Goal: Task Accomplishment & Management: Manage account settings

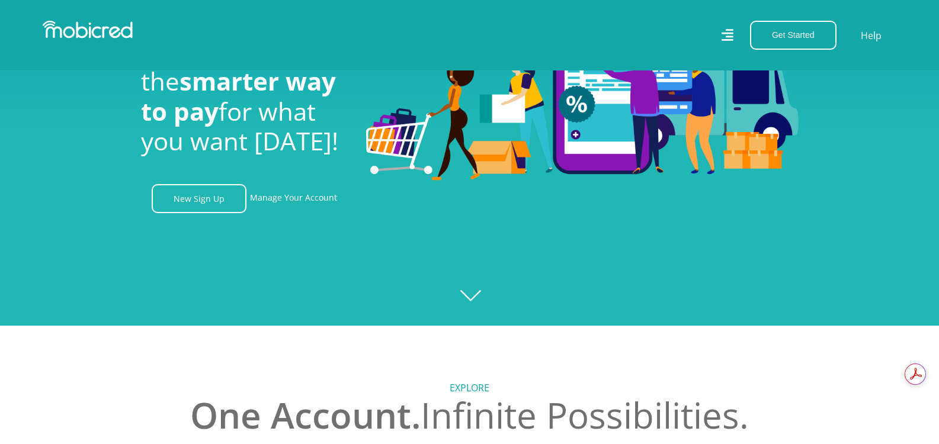
scroll to position [0, 844]
click at [290, 199] on link "Manage Your Account" at bounding box center [293, 198] width 87 height 29
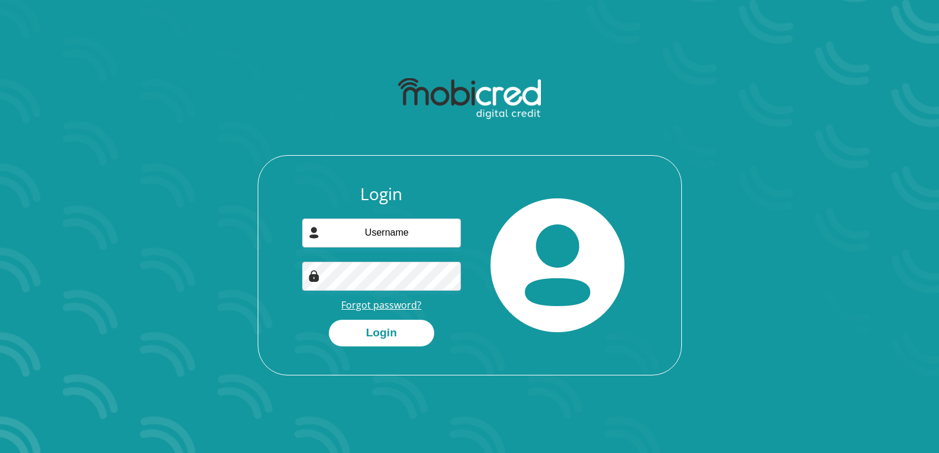
click at [401, 311] on link "Forgot password?" at bounding box center [381, 304] width 80 height 13
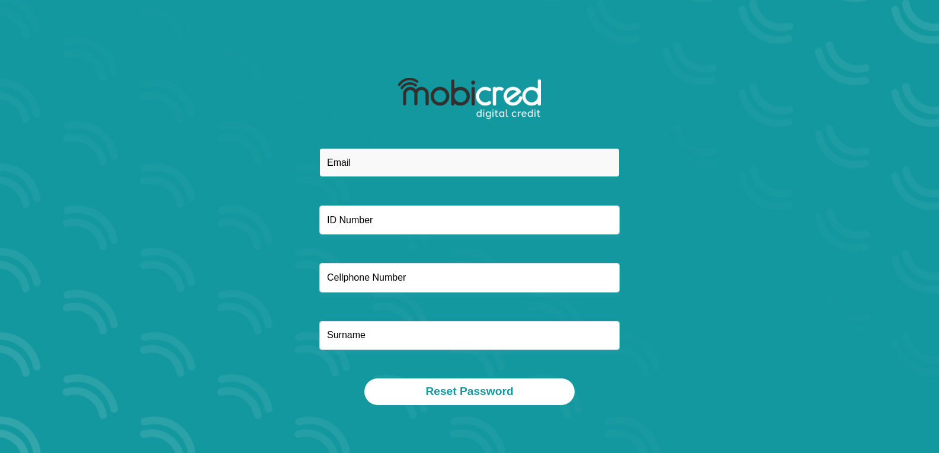
click at [388, 162] on input "email" at bounding box center [469, 162] width 300 height 29
type input "[EMAIL_ADDRESS][DOMAIN_NAME]"
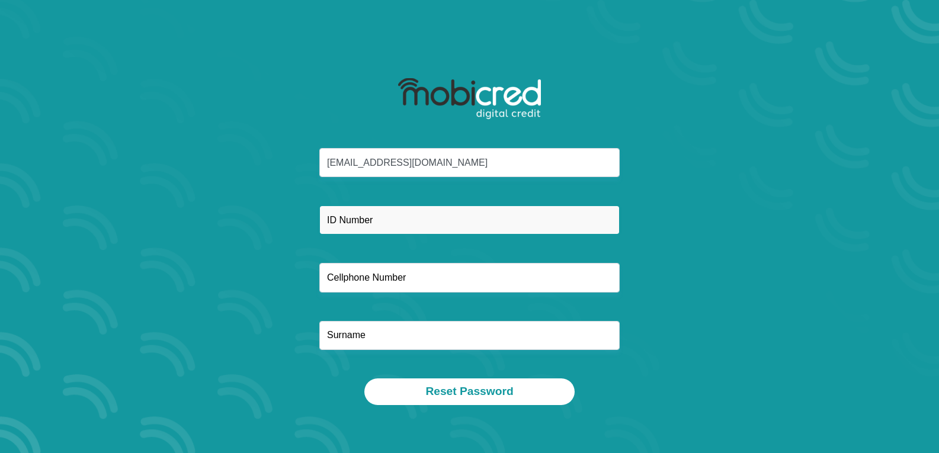
click at [382, 219] on input "text" at bounding box center [469, 219] width 300 height 29
type input "8901065330087"
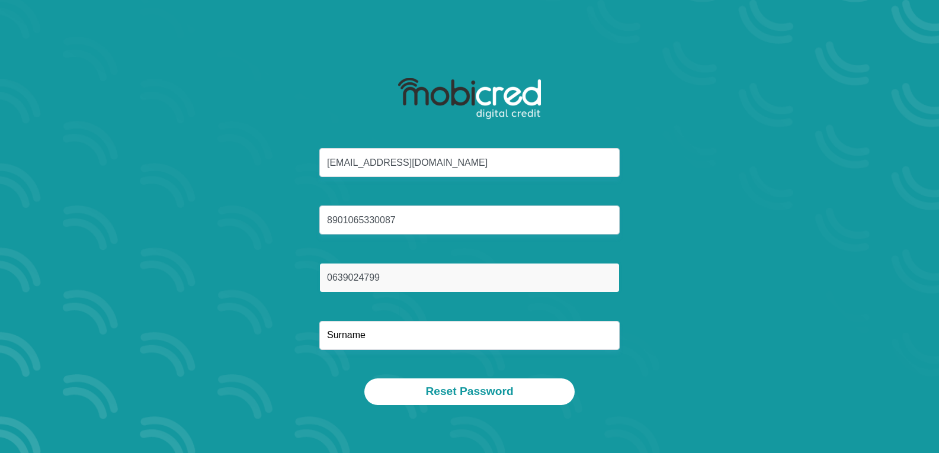
type input "0639024799"
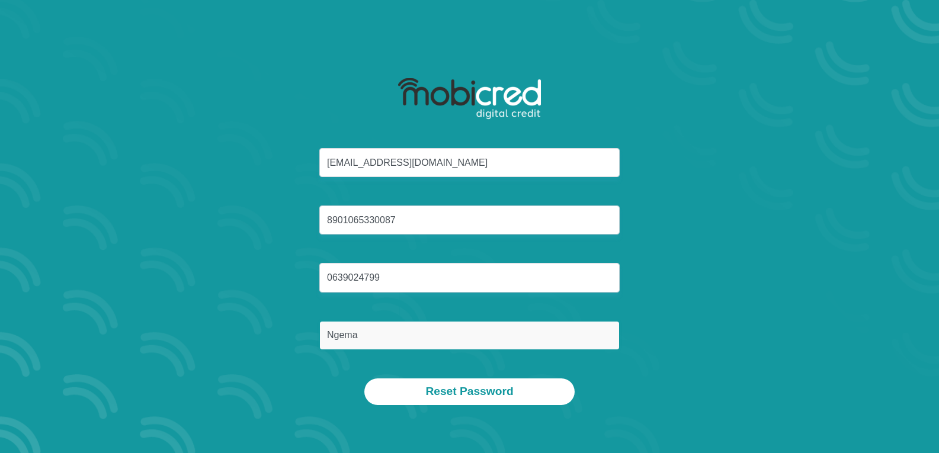
type input "Ngema"
click at [364, 378] on button "Reset Password" at bounding box center [469, 391] width 210 height 27
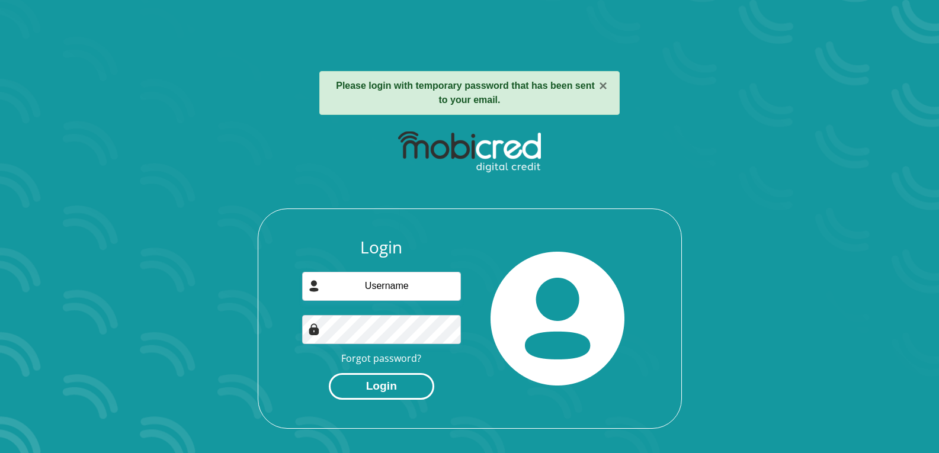
click at [398, 395] on button "Login" at bounding box center [381, 386] width 105 height 27
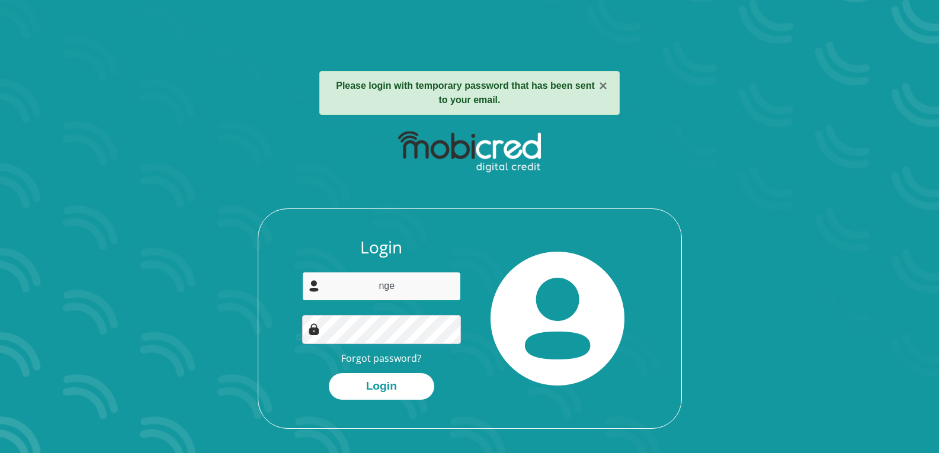
type input "[EMAIL_ADDRESS][DOMAIN_NAME]"
click at [329, 373] on button "Login" at bounding box center [381, 386] width 105 height 27
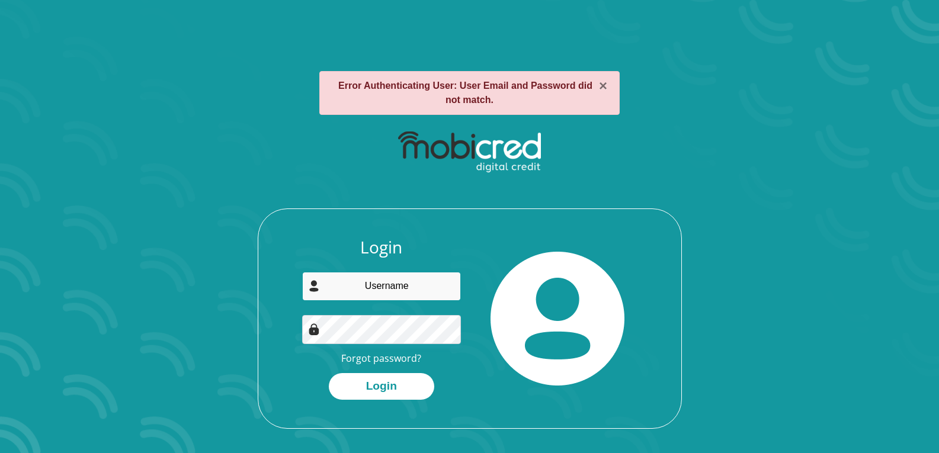
click at [440, 280] on input "email" at bounding box center [381, 286] width 159 height 29
type input "[EMAIL_ADDRESS][DOMAIN_NAME]"
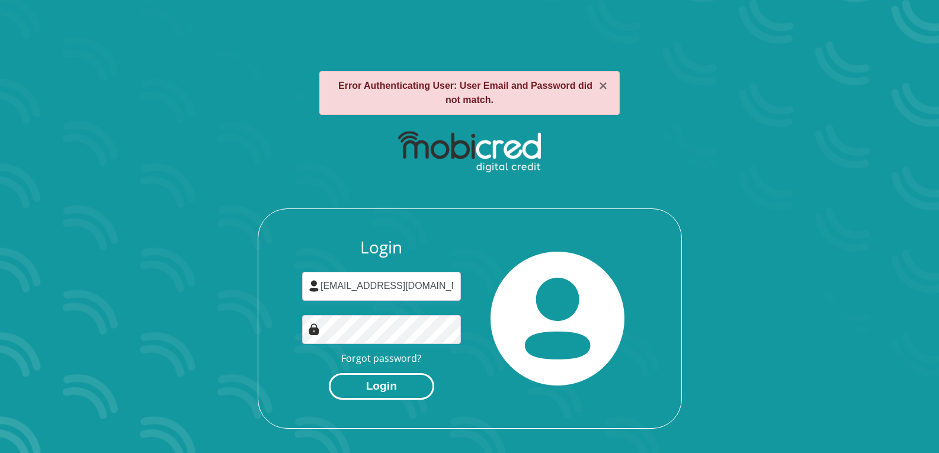
click at [378, 387] on button "Login" at bounding box center [381, 386] width 105 height 27
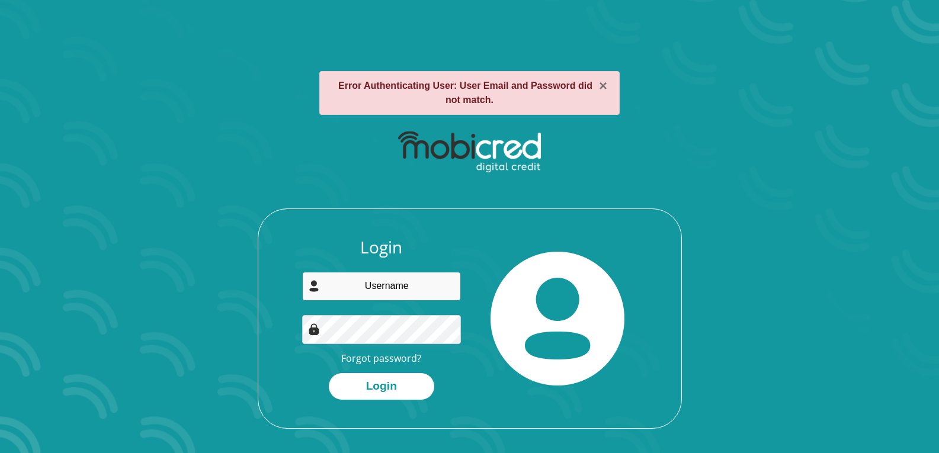
click at [381, 282] on input "email" at bounding box center [381, 286] width 159 height 29
type input "ngemsin@gmail.com"
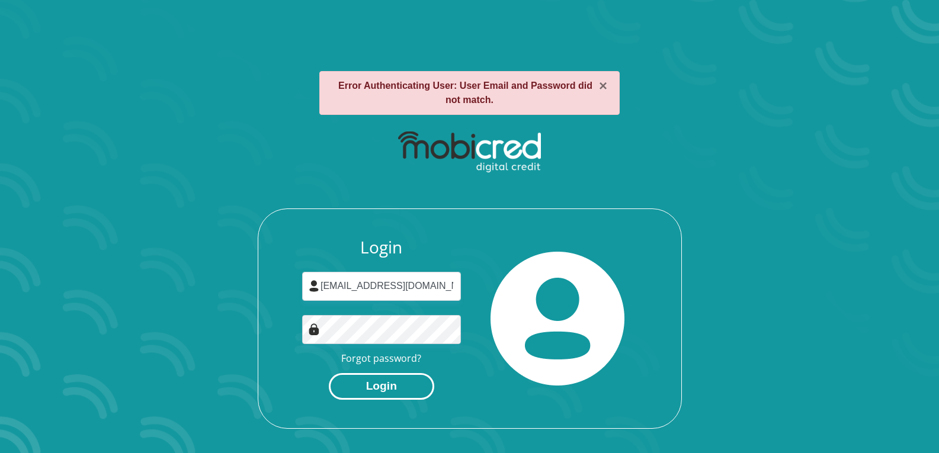
click at [383, 388] on button "Login" at bounding box center [381, 386] width 105 height 27
